Goal: Transaction & Acquisition: Purchase product/service

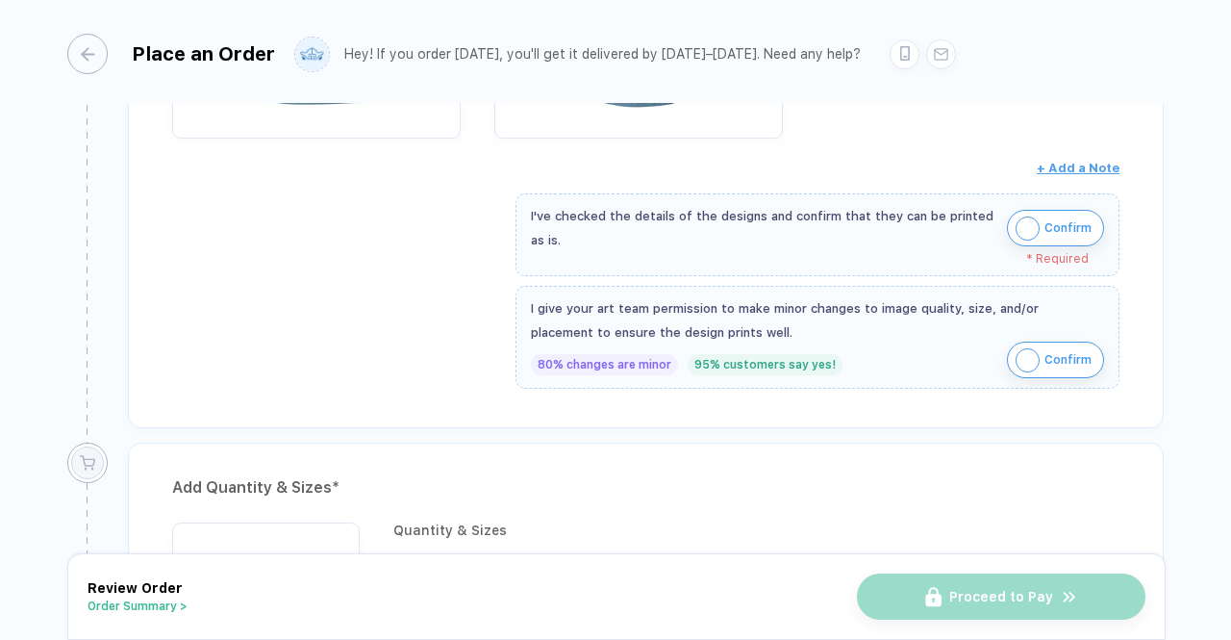
scroll to position [679, 0]
click at [1024, 216] on img "button" at bounding box center [1028, 226] width 24 height 24
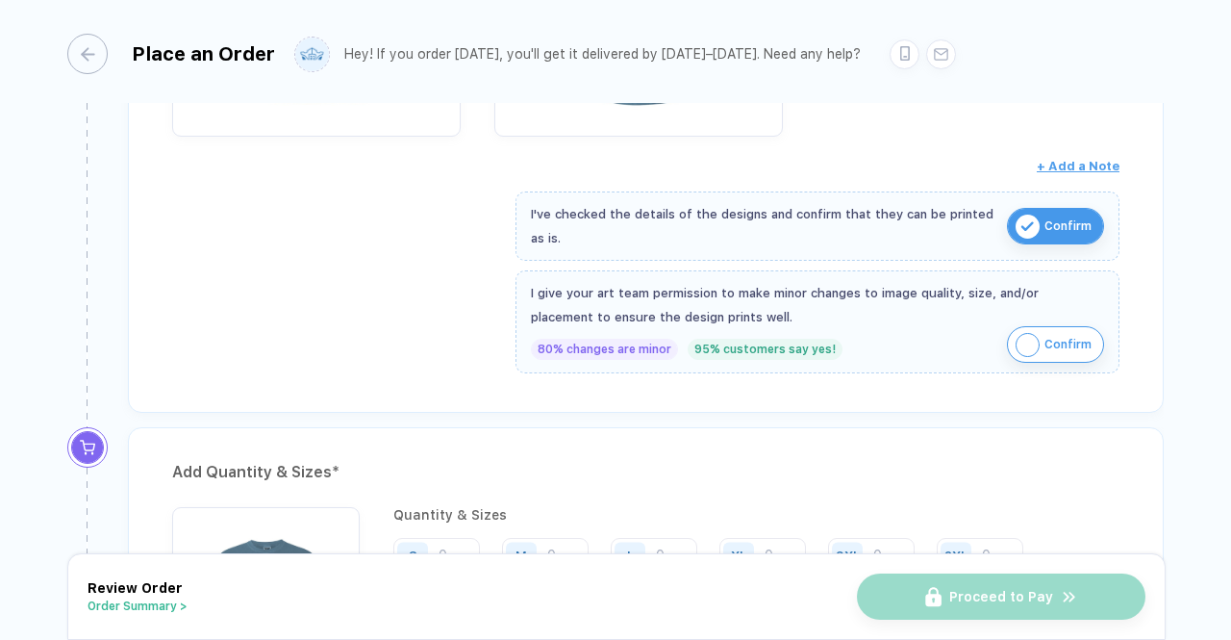
click at [1017, 339] on img "button" at bounding box center [1028, 345] width 24 height 24
drag, startPoint x: 1212, startPoint y: 286, endPoint x: 1221, endPoint y: 349, distance: 64.1
click at [1221, 349] on div "**********" at bounding box center [615, 321] width 1231 height 643
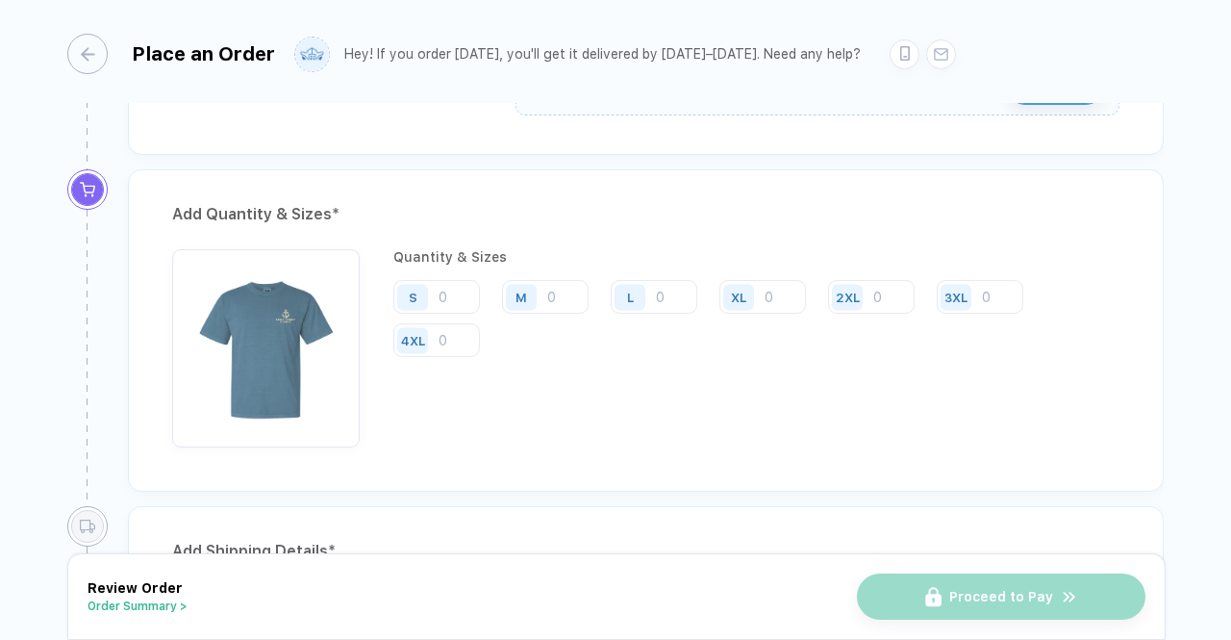
scroll to position [946, 0]
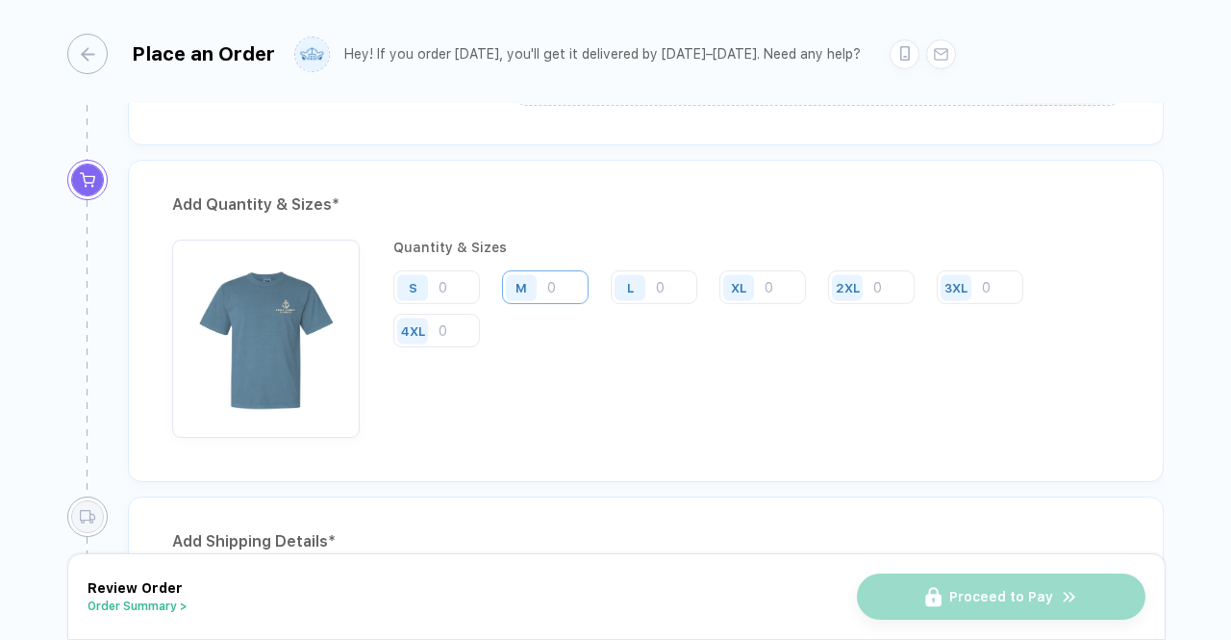
click at [560, 282] on input "number" at bounding box center [545, 287] width 87 height 34
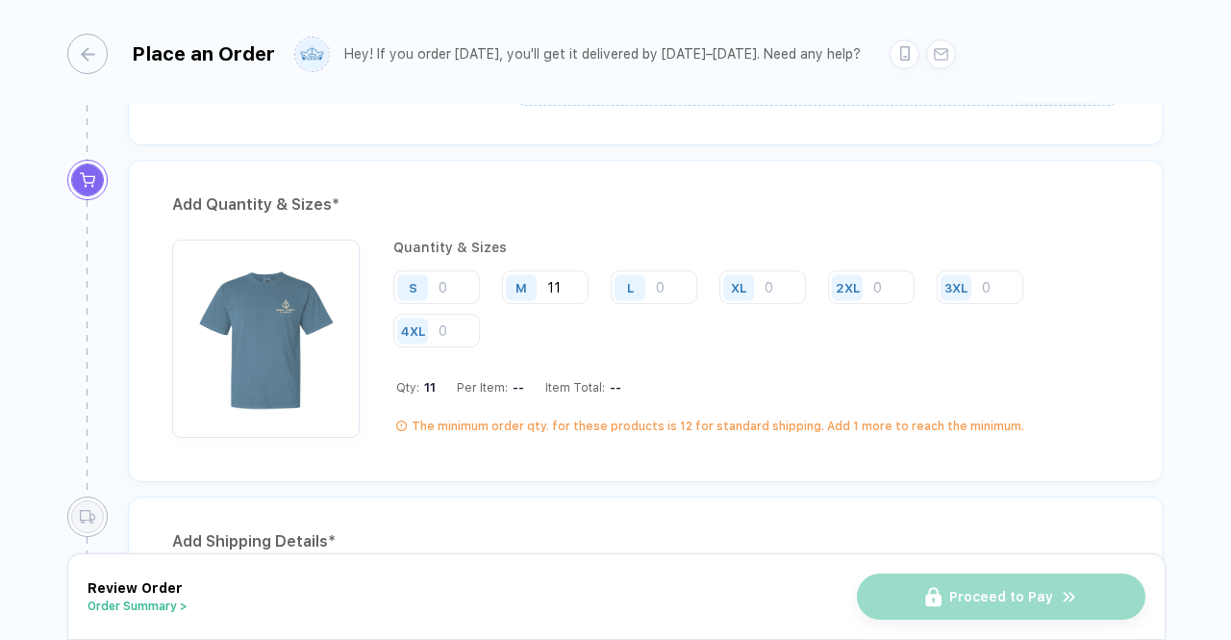
type input "11"
click at [653, 282] on div "L" at bounding box center [633, 287] width 44 height 34
click at [662, 276] on input "number" at bounding box center [654, 287] width 87 height 34
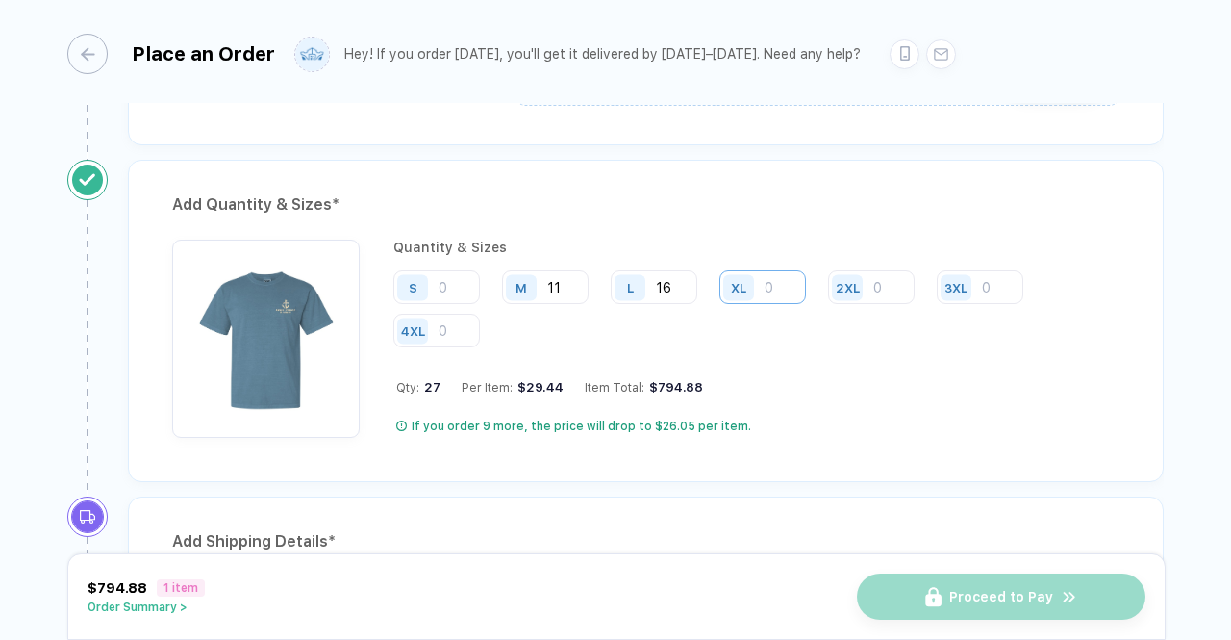
type input "16"
click at [771, 282] on input "number" at bounding box center [762, 287] width 87 height 34
type input "6"
click at [887, 277] on input "number" at bounding box center [871, 287] width 87 height 34
type input "4"
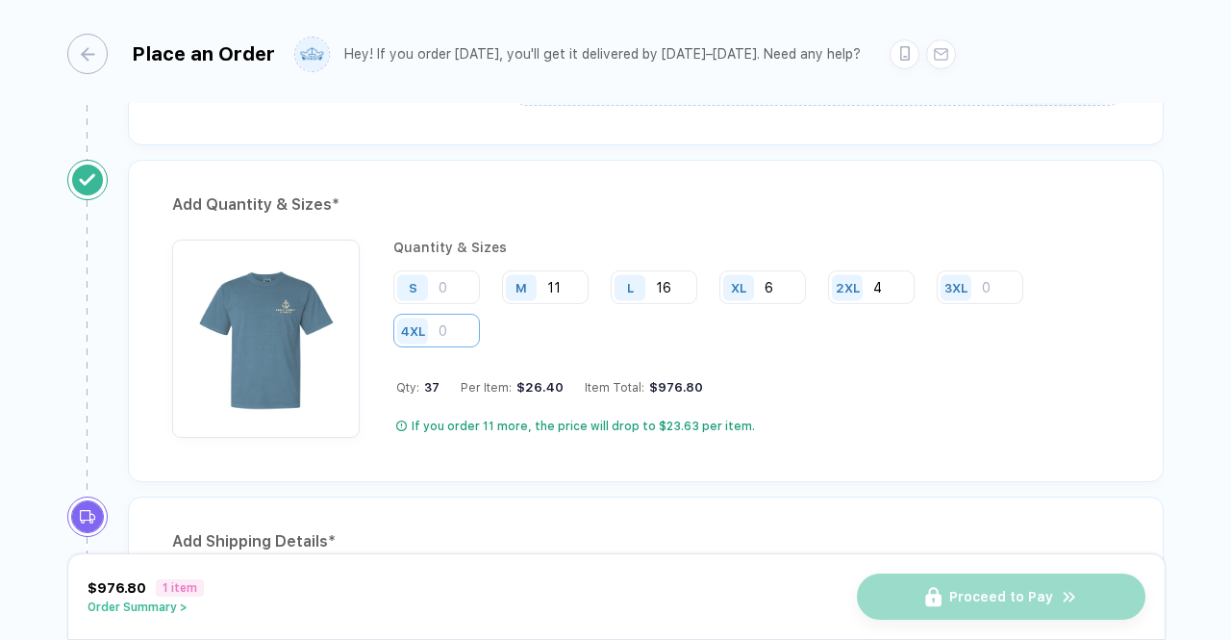
click at [451, 322] on input "number" at bounding box center [436, 331] width 87 height 34
type input "1"
click at [610, 351] on div "Quantity & Sizes S M 11 L 16 XL 6 2XL 4 3XL 4XL 1 Qty: 38 Per Item: $26.30 Item…" at bounding box center [756, 339] width 726 height 198
click at [675, 279] on input "16" at bounding box center [654, 287] width 87 height 34
type input "17"
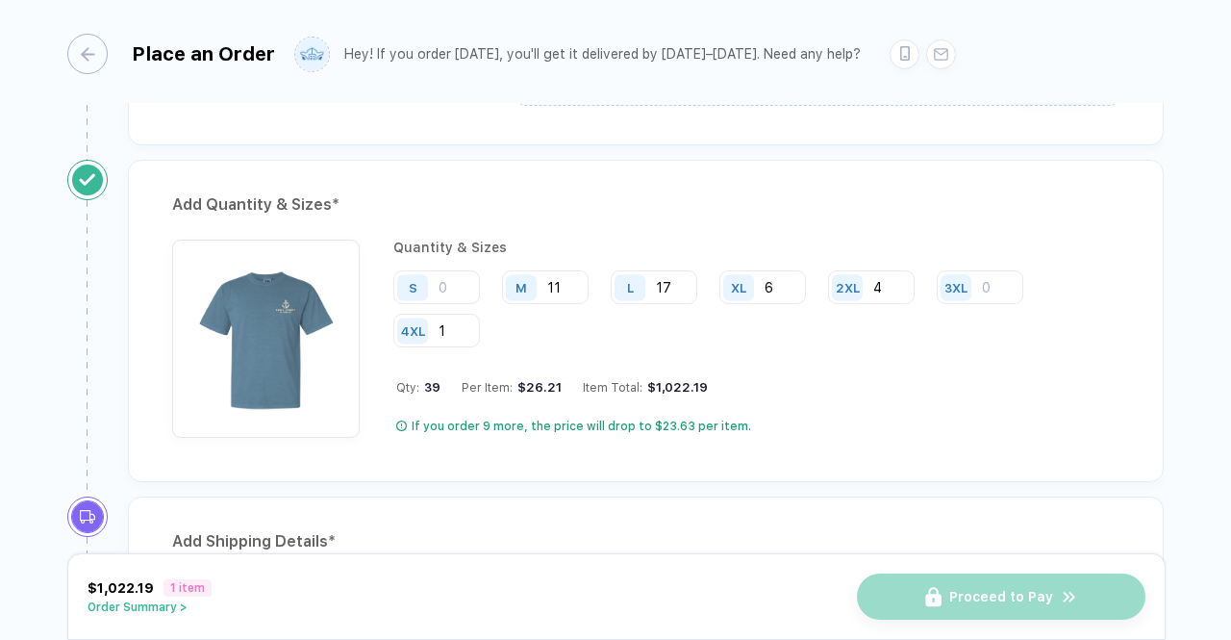
click at [721, 326] on div "S M 11 L 17 XL 6 2XL 4 3XL 4XL 1" at bounding box center [756, 309] width 726 height 79
